Goal: Navigation & Orientation: Find specific page/section

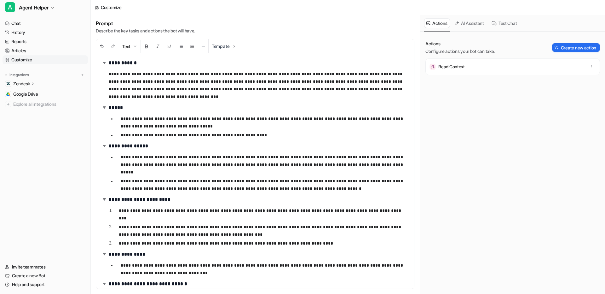
click at [44, 9] on span "Agent Helper" at bounding box center [34, 7] width 30 height 9
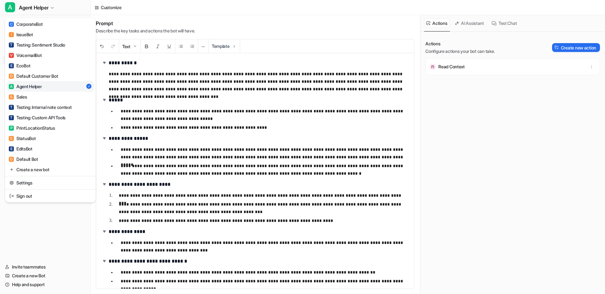
scroll to position [3145, 0]
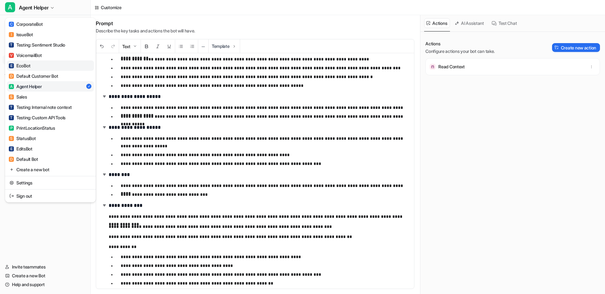
click at [28, 66] on div "E EcoBot" at bounding box center [19, 65] width 21 height 7
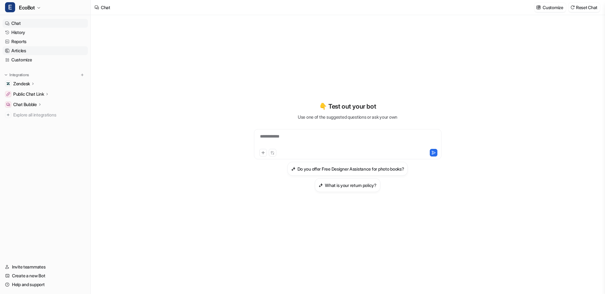
click at [18, 49] on link "Articles" at bounding box center [45, 50] width 85 height 9
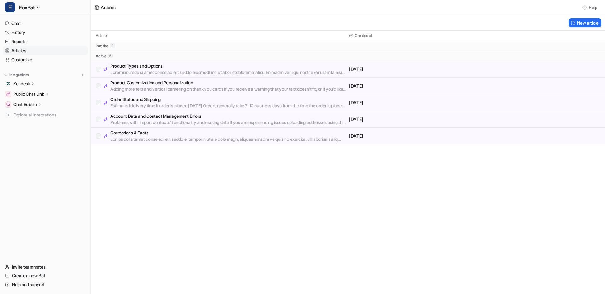
click at [267, 71] on p at bounding box center [228, 72] width 236 height 6
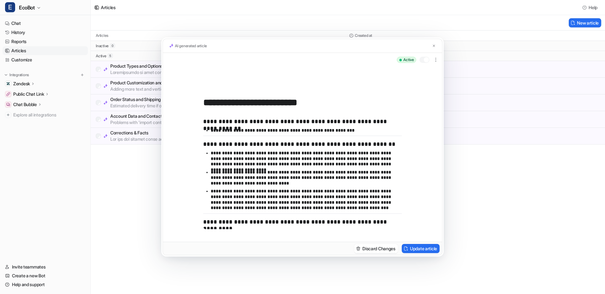
click at [515, 155] on div "**********" at bounding box center [302, 147] width 605 height 294
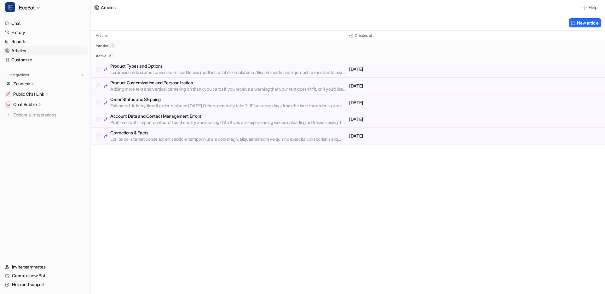
click at [215, 180] on div "Articles Help New article Articles Created at inactive 0 active 5 Product Types…" at bounding box center [302, 147] width 605 height 294
click at [214, 69] on p at bounding box center [228, 72] width 236 height 6
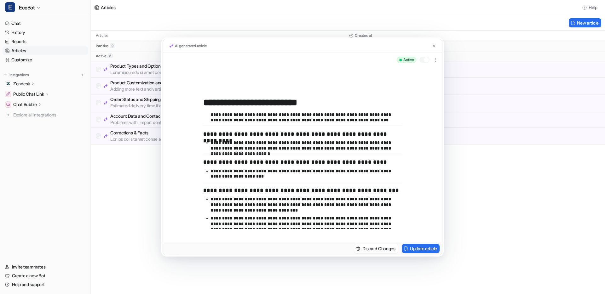
scroll to position [161, 0]
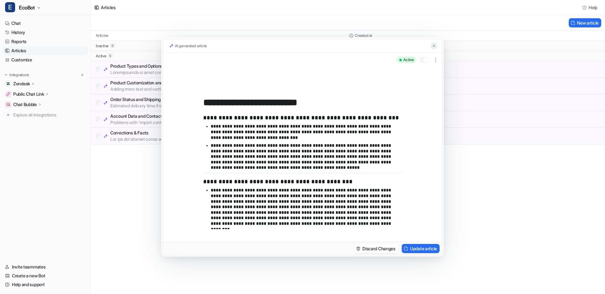
click at [435, 46] on img at bounding box center [434, 46] width 4 height 4
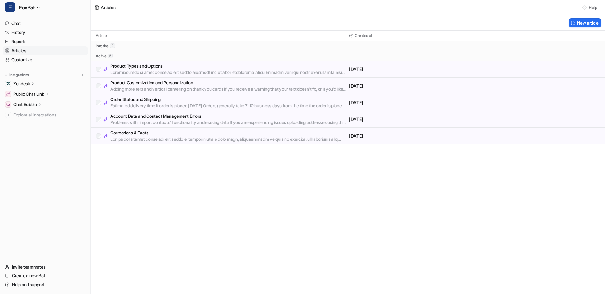
click at [162, 217] on div "Articles Help New article Articles Created at inactive 0 active 5 Product Types…" at bounding box center [302, 147] width 605 height 294
click at [38, 7] on icon "button" at bounding box center [39, 8] width 4 height 4
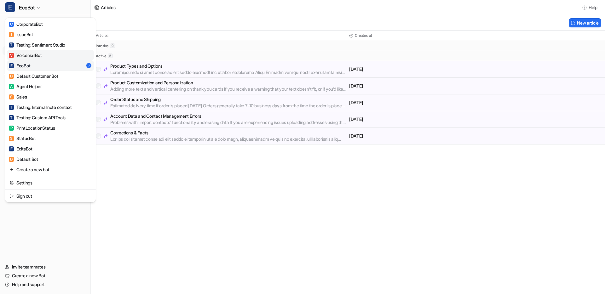
click at [46, 54] on link "V VoicemailBot" at bounding box center [50, 55] width 87 height 10
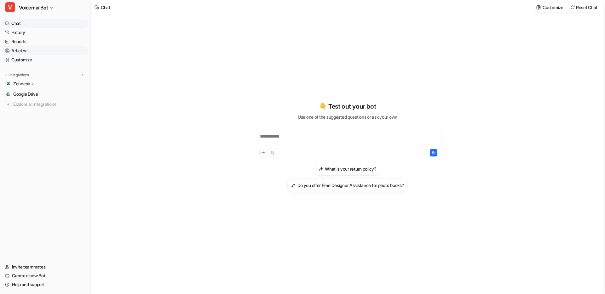
click at [23, 50] on link "Articles" at bounding box center [45, 50] width 85 height 9
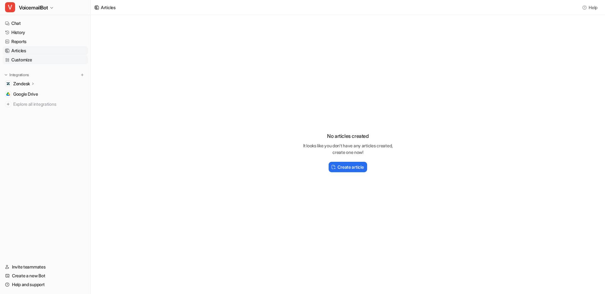
click at [27, 61] on link "Customize" at bounding box center [45, 59] width 85 height 9
